Goal: Information Seeking & Learning: Find specific fact

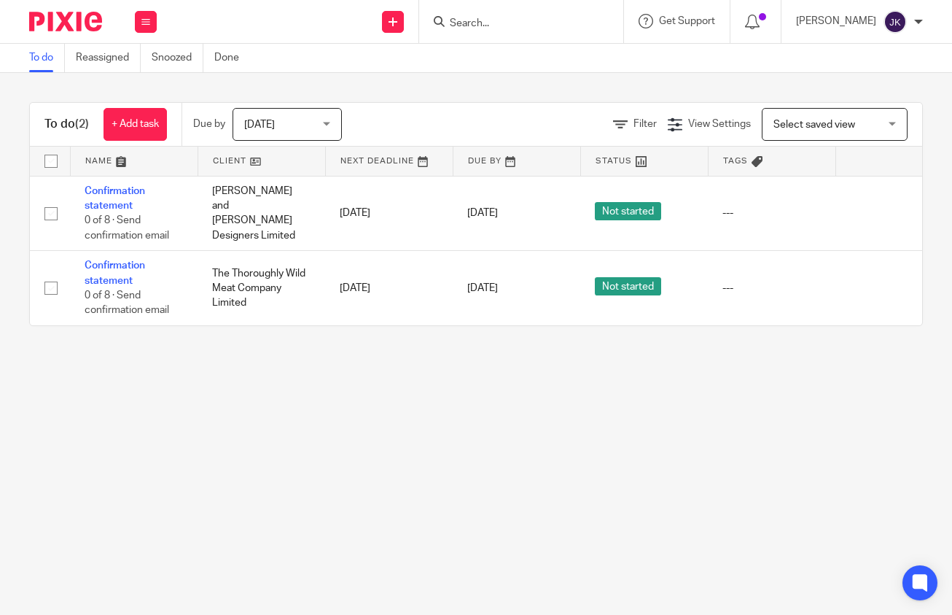
click at [916, 20] on div at bounding box center [918, 21] width 9 height 9
click at [887, 52] on li "My profile" at bounding box center [867, 58] width 96 height 21
click at [874, 52] on li "My profile" at bounding box center [867, 58] width 96 height 21
click at [861, 102] on span "Logout" at bounding box center [855, 101] width 33 height 10
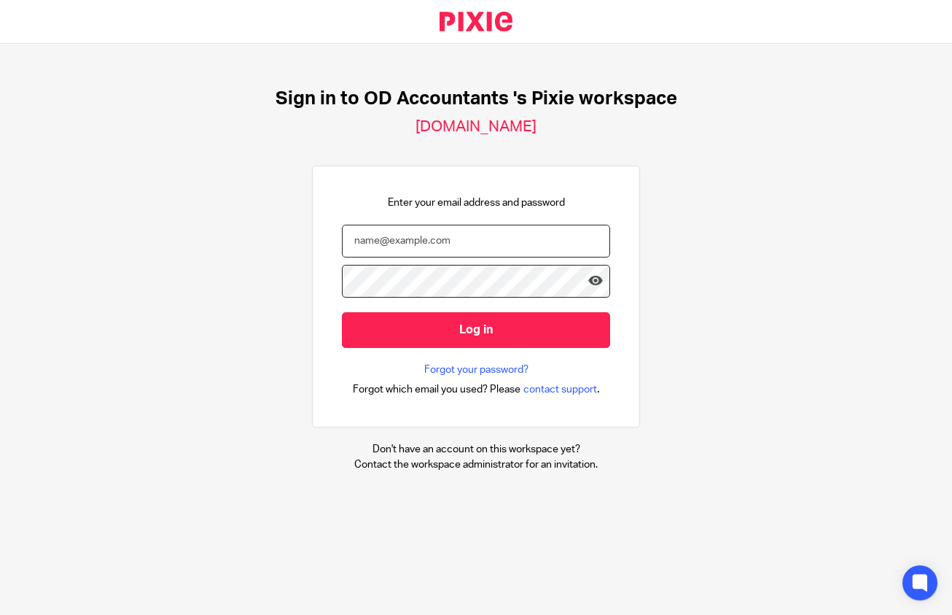
click at [383, 242] on input "email" at bounding box center [476, 241] width 268 height 33
click at [416, 245] on input "email" at bounding box center [476, 241] width 268 height 33
type input "johanne@odaccountants.co.uk"
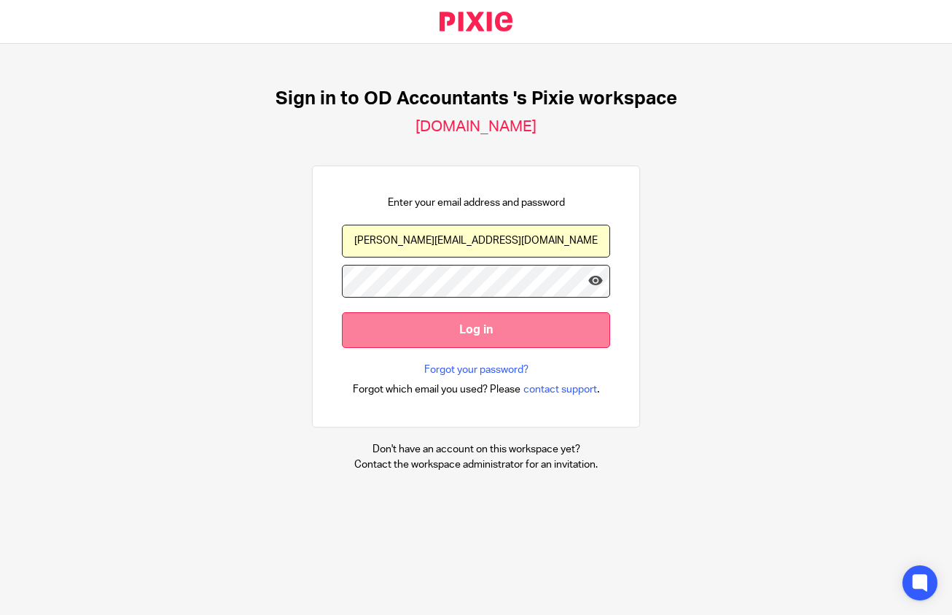
click at [437, 322] on input "Log in" at bounding box center [476, 330] width 268 height 36
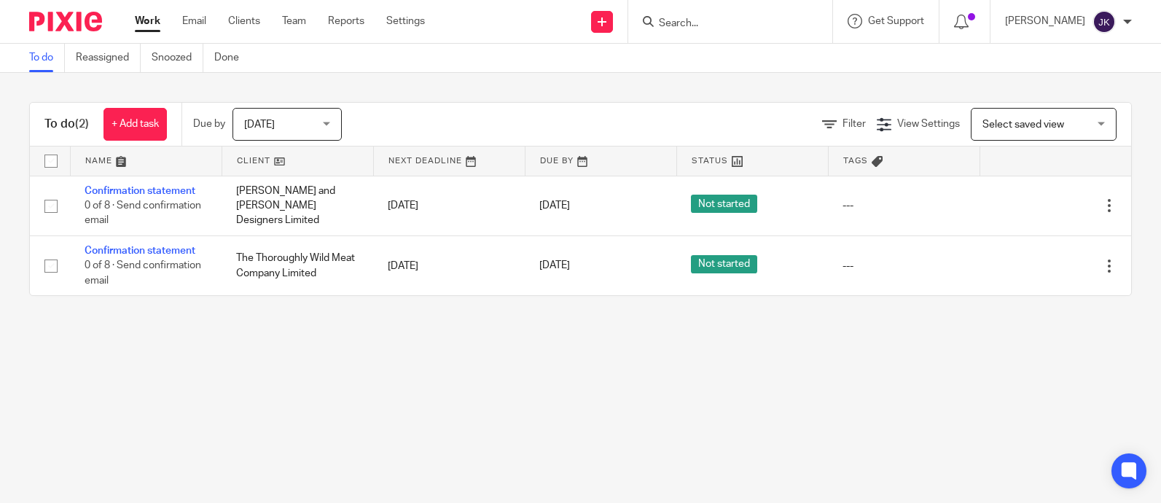
click at [940, 13] on div at bounding box center [965, 21] width 51 height 43
click at [951, 13] on div at bounding box center [964, 21] width 21 height 16
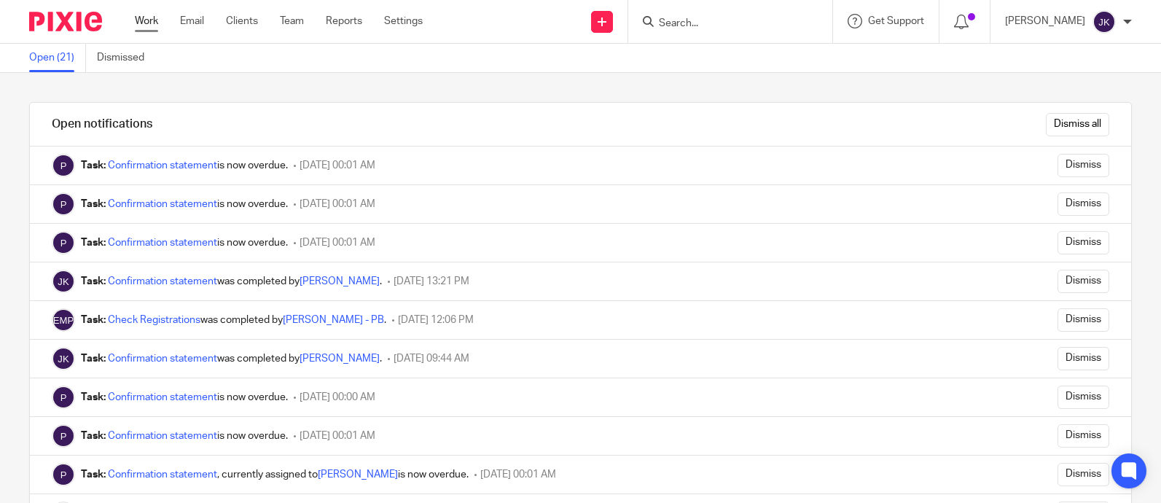
click at [154, 28] on link "Work" at bounding box center [146, 21] width 23 height 15
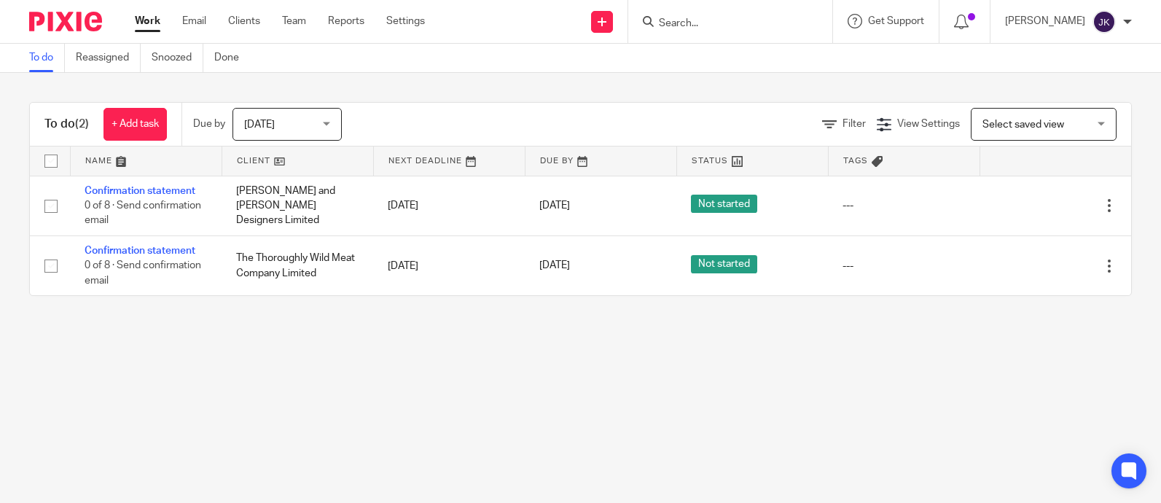
click at [1113, 21] on img at bounding box center [1104, 21] width 23 height 23
click at [1110, 101] on li "Logout" at bounding box center [1076, 101] width 96 height 21
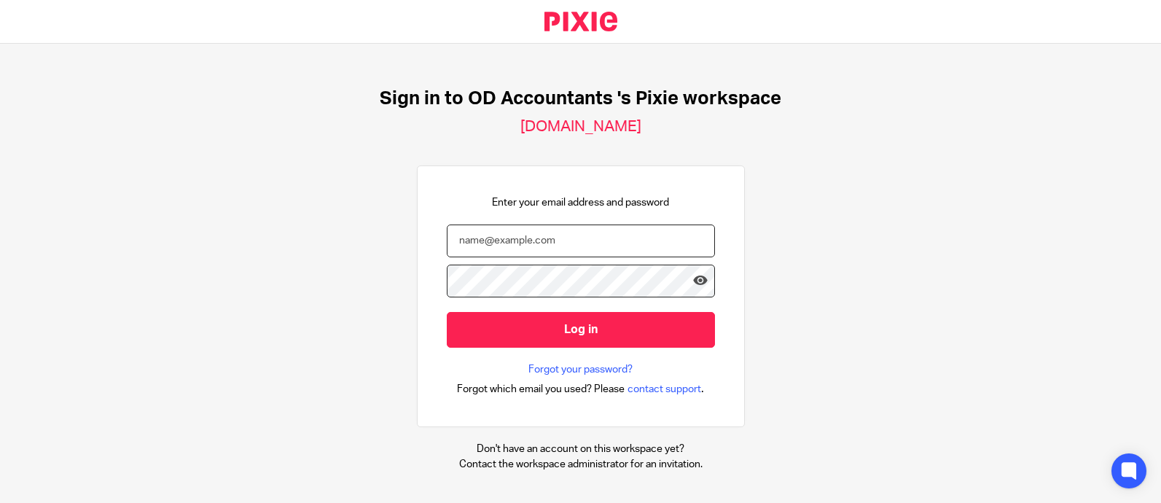
click at [599, 251] on input "email" at bounding box center [581, 241] width 268 height 33
type input "[PERSON_NAME][EMAIL_ADDRESS][DOMAIN_NAME]"
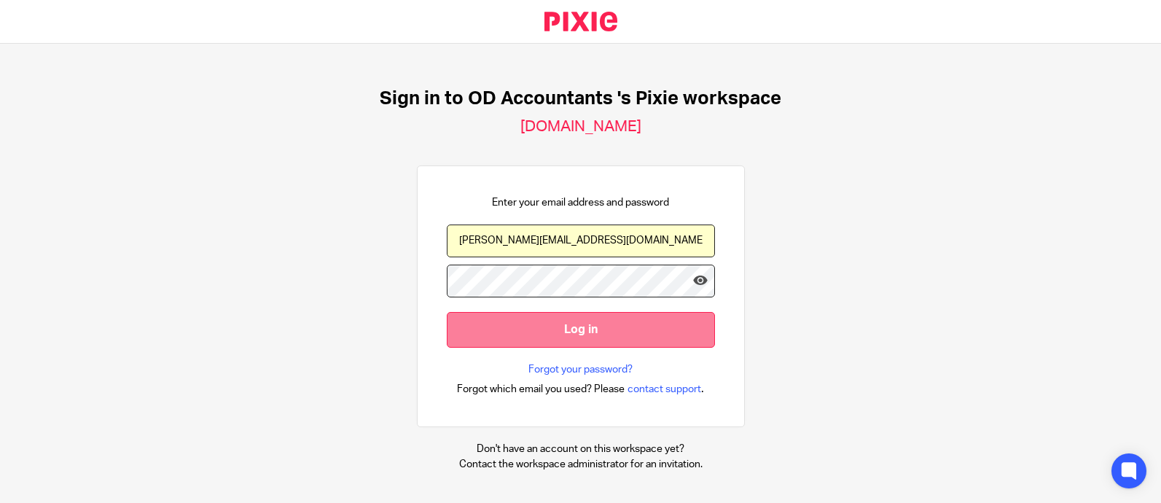
click at [557, 331] on input "Log in" at bounding box center [581, 330] width 268 height 36
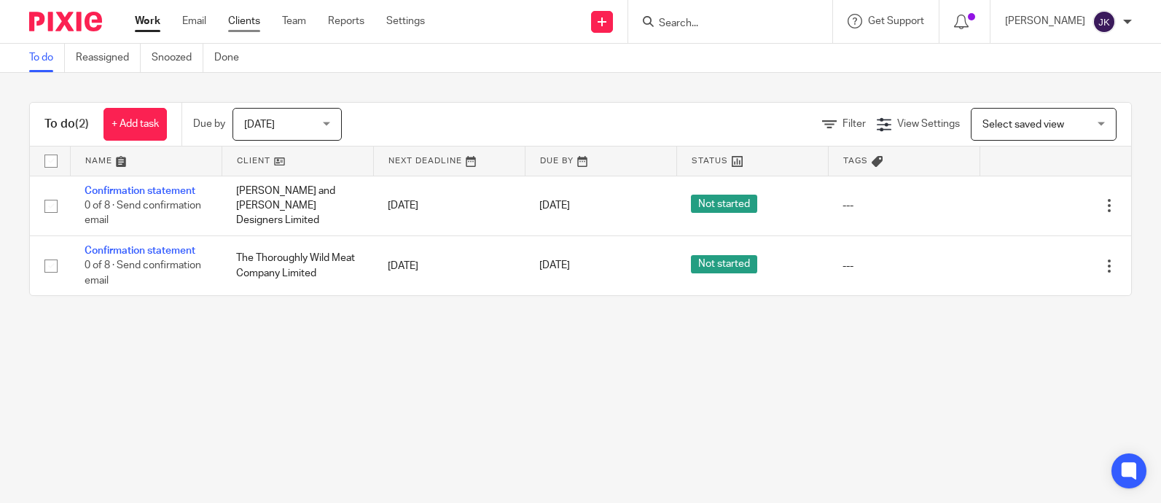
click at [243, 23] on link "Clients" at bounding box center [244, 21] width 32 height 15
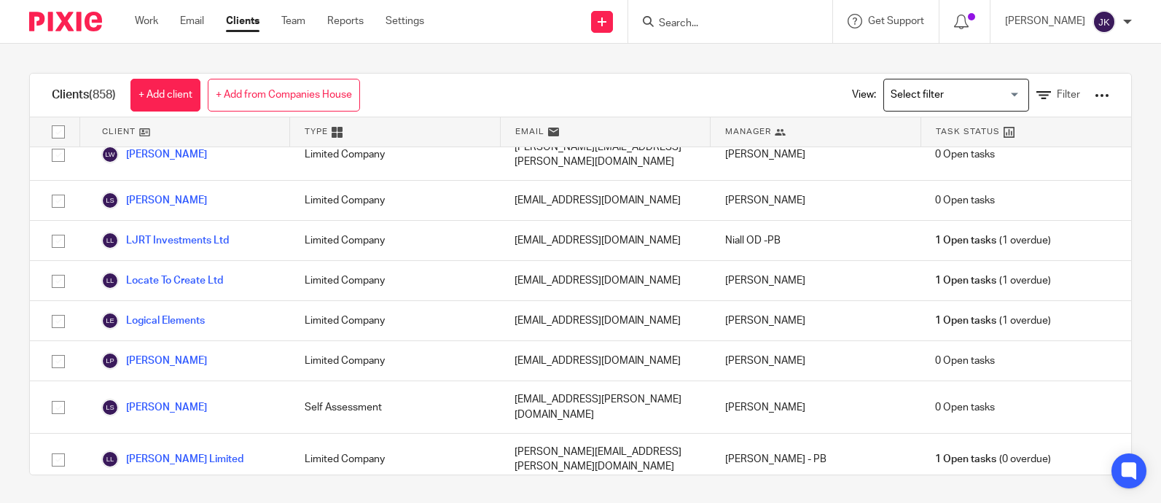
scroll to position [12686, 0]
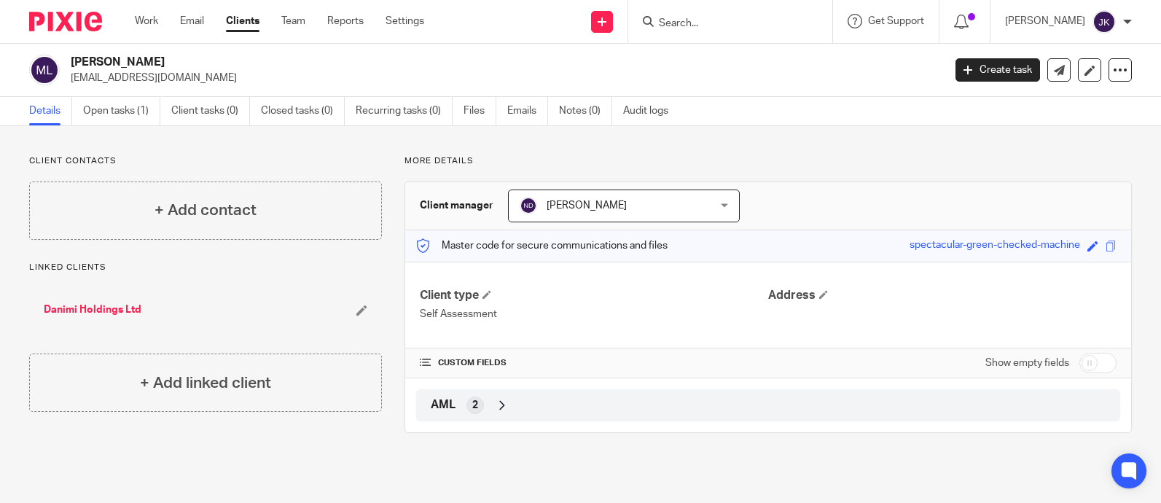
click at [763, 30] on input "Search" at bounding box center [723, 23] width 131 height 13
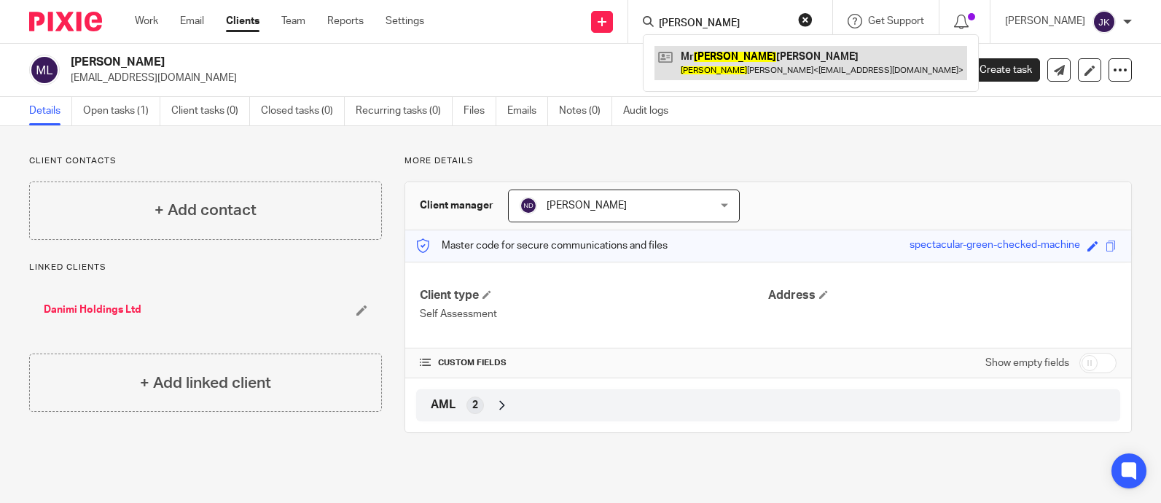
type input "neville"
click at [767, 67] on link at bounding box center [811, 63] width 313 height 34
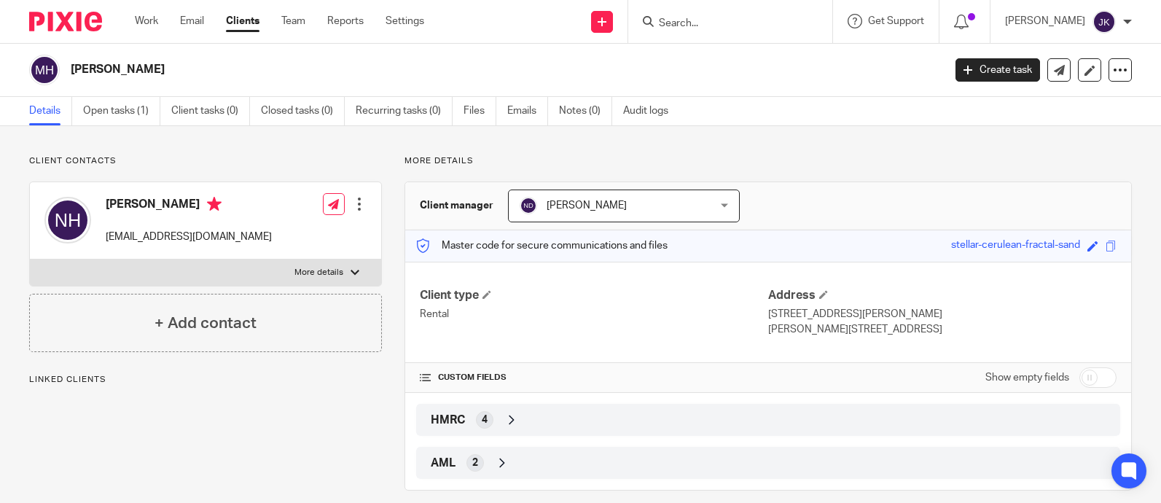
drag, startPoint x: 206, startPoint y: 71, endPoint x: 73, endPoint y: 65, distance: 133.6
click at [73, 65] on h2 "[PERSON_NAME]" at bounding box center [416, 69] width 690 height 15
copy h2 "[PERSON_NAME]"
click at [685, 25] on input "Search" at bounding box center [723, 23] width 131 height 13
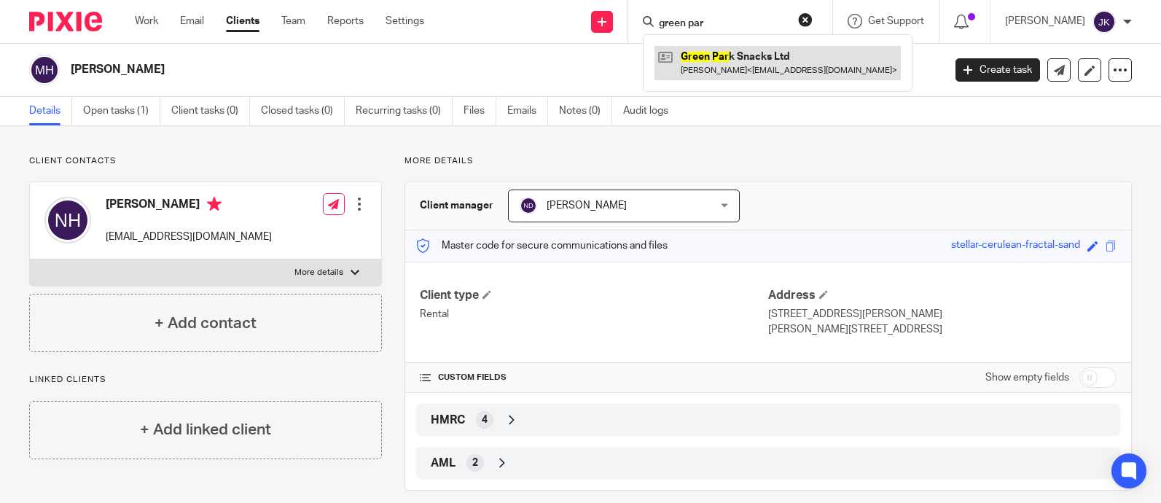
type input "green par"
click at [704, 60] on link at bounding box center [778, 63] width 246 height 34
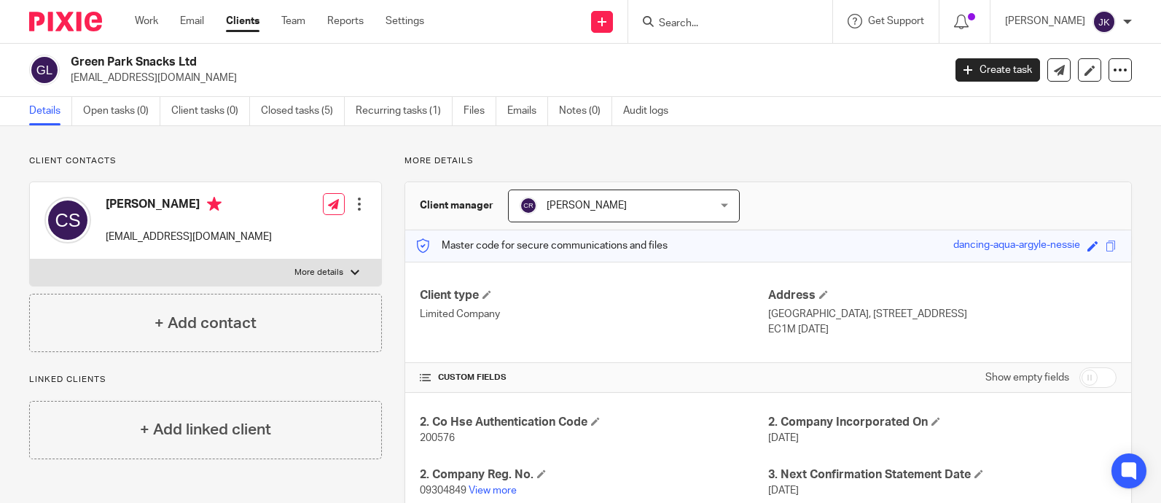
drag, startPoint x: 206, startPoint y: 63, endPoint x: 68, endPoint y: 55, distance: 138.8
click at [68, 55] on div "Green Park Snacks Ltd [EMAIL_ADDRESS][DOMAIN_NAME]" at bounding box center [481, 70] width 905 height 31
copy h2 "Green Park Snacks Ltd"
click at [670, 29] on input "Search" at bounding box center [723, 23] width 131 height 13
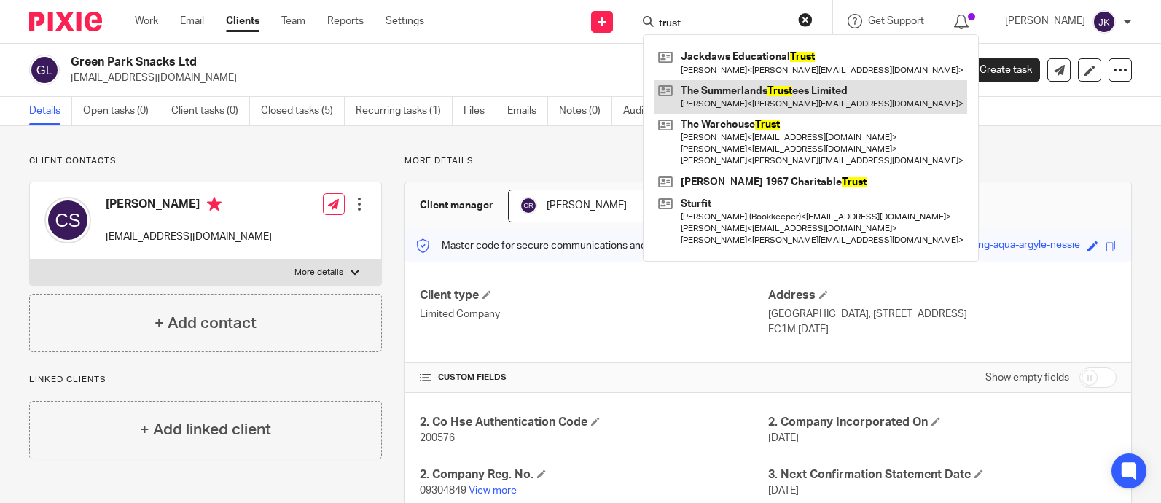
type input "trust"
click at [723, 97] on link at bounding box center [811, 97] width 313 height 34
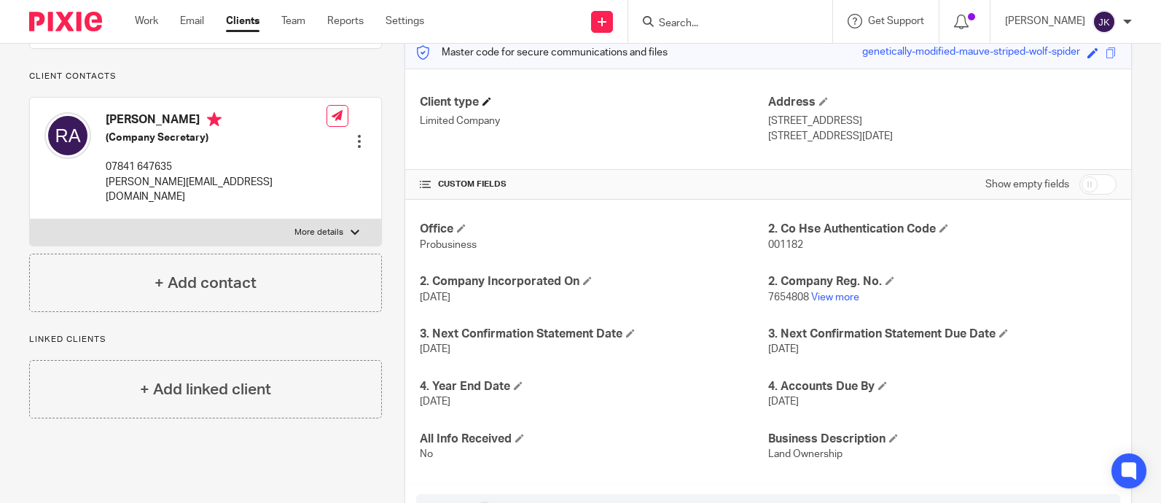
scroll to position [219, 0]
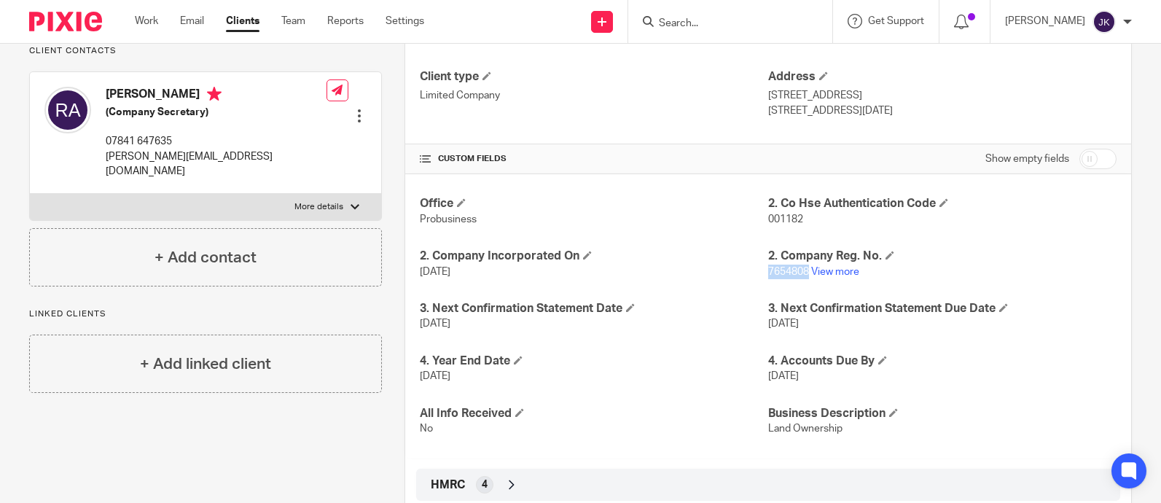
drag, startPoint x: 803, startPoint y: 274, endPoint x: 762, endPoint y: 273, distance: 40.9
click at [768, 273] on p "7654808 View more" at bounding box center [942, 272] width 349 height 15
copy span "7654808"
drag, startPoint x: 801, startPoint y: 217, endPoint x: 763, endPoint y: 217, distance: 37.9
click at [768, 217] on p "001182" at bounding box center [942, 219] width 349 height 15
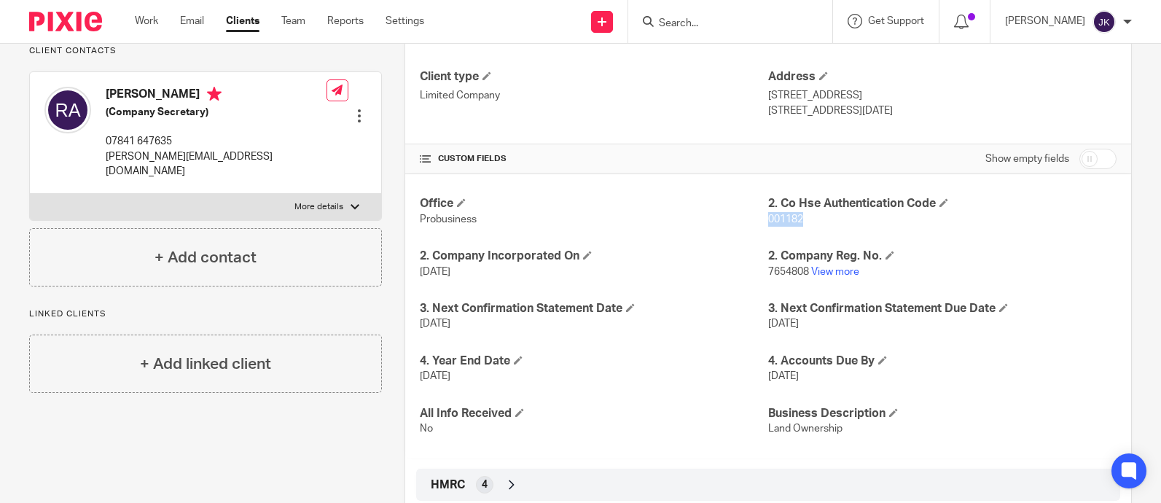
copy span "001182"
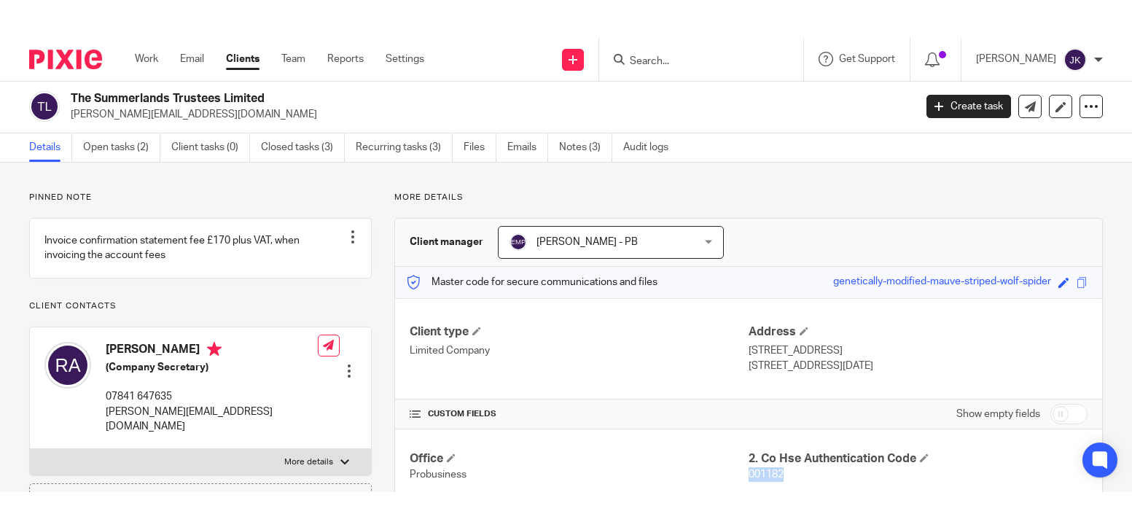
scroll to position [0, 0]
